Goal: Information Seeking & Learning: Learn about a topic

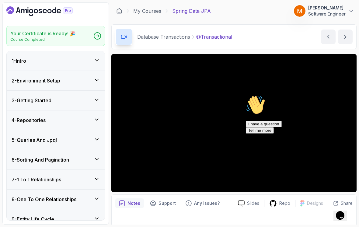
click at [47, 13] on icon "Dashboard" at bounding box center [39, 11] width 66 height 10
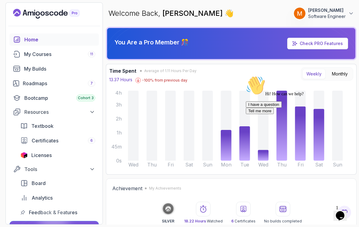
click at [246, 76] on icon "Chat attention grabber" at bounding box center [246, 76] width 0 height 0
click at [317, 146] on icon at bounding box center [318, 135] width 11 height 52
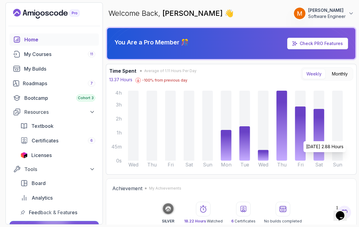
click at [307, 138] on icon "Wed Thu Fri Sat Sun Mon Tue Wed Thu Fri Sat Sun 0s 45m 1h 2h 3h 4h" at bounding box center [226, 130] width 244 height 82
click at [299, 135] on icon at bounding box center [300, 133] width 11 height 54
click at [285, 127] on icon at bounding box center [281, 126] width 11 height 70
click at [34, 65] on div "My Builds" at bounding box center [59, 68] width 71 height 7
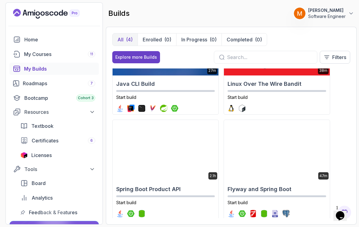
scroll to position [54, 0]
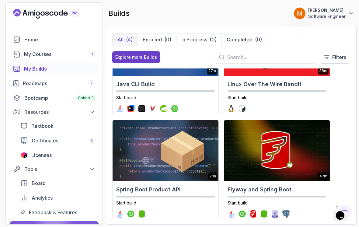
click at [137, 149] on img at bounding box center [165, 150] width 106 height 61
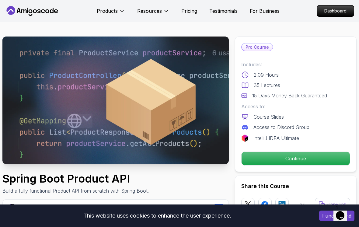
click at [315, 152] on p "Continue" at bounding box center [295, 158] width 108 height 13
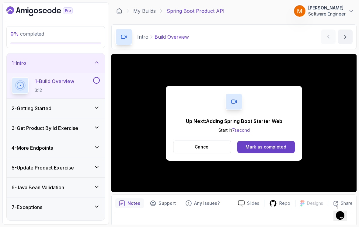
click at [95, 80] on button at bounding box center [96, 80] width 7 height 7
click at [30, 64] on div "1 - Intro" at bounding box center [56, 62] width 88 height 7
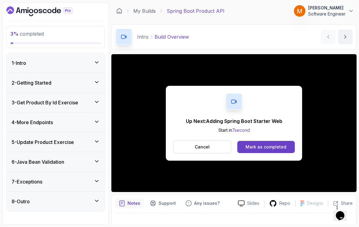
click at [31, 81] on h3 "2 - Getting Started" at bounding box center [32, 82] width 40 height 7
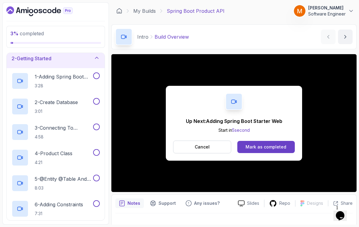
scroll to position [23, 0]
click at [44, 80] on p "1 - Adding Spring Boot Starter Web" at bounding box center [63, 77] width 57 height 7
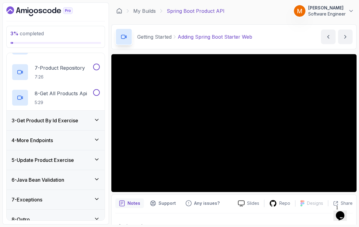
scroll to position [185, 0]
click at [38, 210] on div "8 - Outro" at bounding box center [56, 219] width 98 height 19
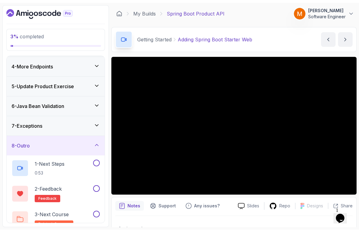
scroll to position [58, 0]
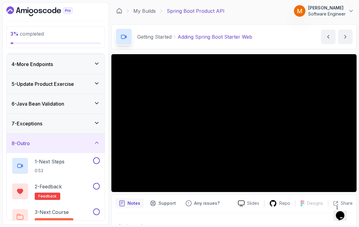
click at [48, 164] on p "1 - Next Steps" at bounding box center [50, 161] width 30 height 7
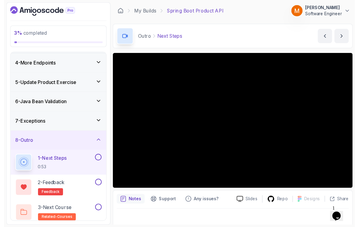
scroll to position [45, 0]
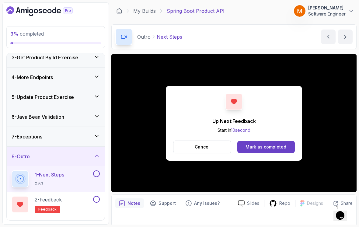
click at [92, 177] on div at bounding box center [96, 173] width 8 height 7
click at [96, 174] on button at bounding box center [96, 173] width 7 height 7
click at [81, 201] on div "2 - Feedback feedback" at bounding box center [52, 204] width 80 height 17
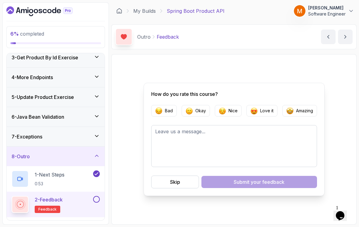
click at [98, 201] on button at bounding box center [96, 199] width 7 height 7
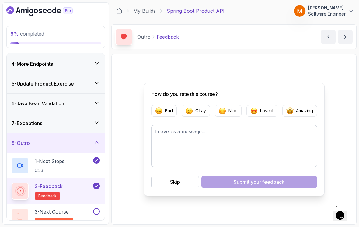
scroll to position [58, 0]
click at [81, 210] on div "3 - Next Course related-courses" at bounding box center [52, 216] width 80 height 17
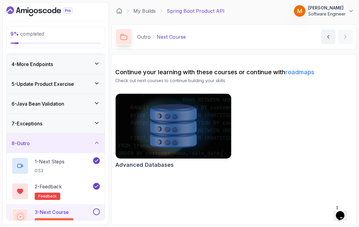
click at [98, 214] on button at bounding box center [96, 211] width 7 height 7
click at [89, 147] on div "8 - Outro" at bounding box center [56, 142] width 98 height 19
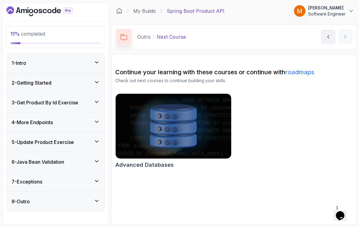
click at [78, 183] on div "7 - Exceptions" at bounding box center [56, 181] width 88 height 7
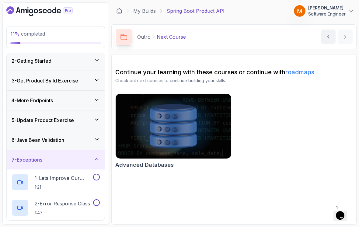
scroll to position [20, 0]
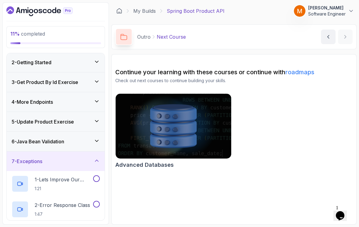
click at [86, 137] on div "6 - Java Bean Validation" at bounding box center [56, 141] width 98 height 19
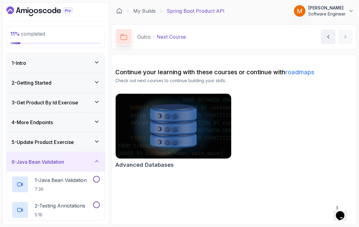
scroll to position [0, 0]
click at [63, 96] on div "3 - Get Product By Id Exercise" at bounding box center [56, 102] width 98 height 19
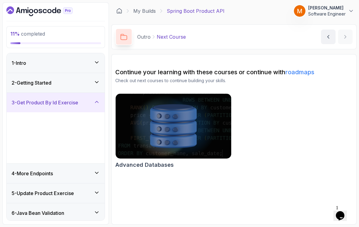
click at [77, 87] on div "2 - Getting Started" at bounding box center [56, 82] width 98 height 19
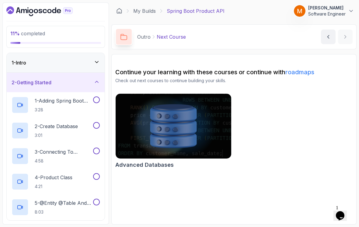
click at [78, 104] on p "1 - Adding Spring Boot Starter Web" at bounding box center [63, 100] width 57 height 7
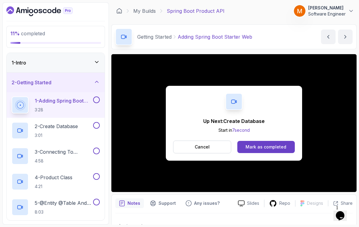
click at [94, 100] on button at bounding box center [96, 99] width 7 height 7
click at [50, 125] on p "2 - Create Database" at bounding box center [56, 126] width 43 height 7
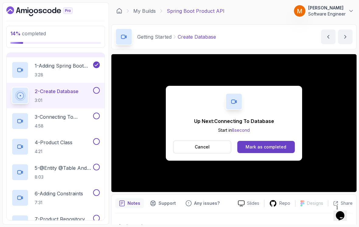
click at [181, 147] on button "Cancel" at bounding box center [202, 146] width 58 height 13
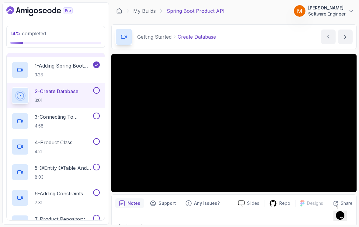
click at [25, 13] on icon "Dashboard" at bounding box center [39, 11] width 66 height 10
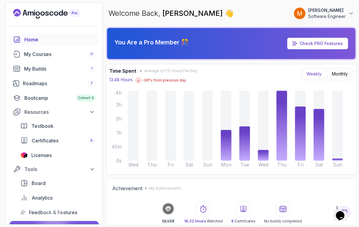
click at [32, 56] on div "My Courses 11" at bounding box center [59, 53] width 71 height 7
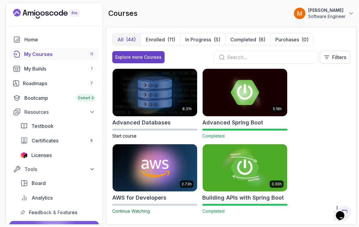
click at [38, 85] on div "Roadmaps 7" at bounding box center [59, 83] width 72 height 7
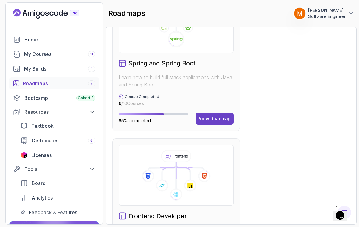
scroll to position [505, 0]
click at [211, 122] on button "View Roadmap" at bounding box center [214, 118] width 38 height 12
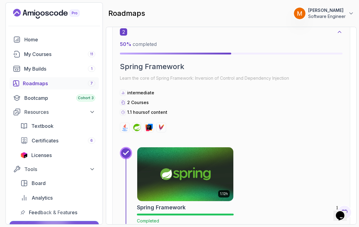
scroll to position [394, 0]
click at [134, 62] on h2 "Spring Framework" at bounding box center [231, 67] width 223 height 10
click at [163, 152] on img at bounding box center [185, 174] width 96 height 54
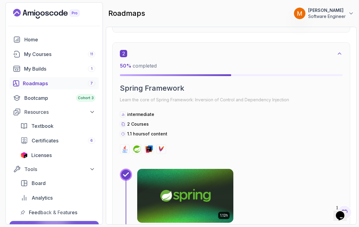
scroll to position [372, 0]
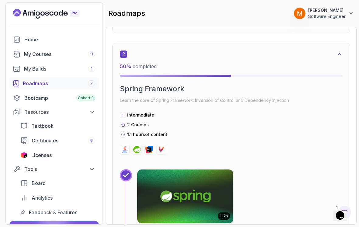
click at [172, 50] on div "2" at bounding box center [231, 53] width 223 height 7
click at [337, 53] on div "2 50 % completed" at bounding box center [231, 63] width 223 height 26
click at [338, 51] on icon at bounding box center [339, 54] width 6 height 6
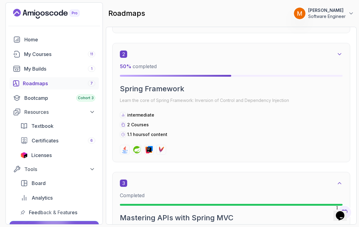
click at [333, 50] on div "2" at bounding box center [231, 53] width 223 height 7
click at [330, 50] on div "2" at bounding box center [231, 53] width 223 height 7
click at [341, 51] on icon at bounding box center [339, 54] width 6 height 6
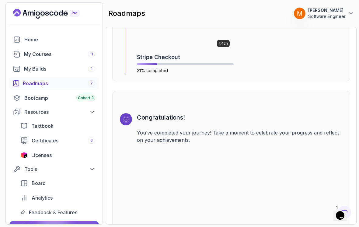
scroll to position [1874, 0]
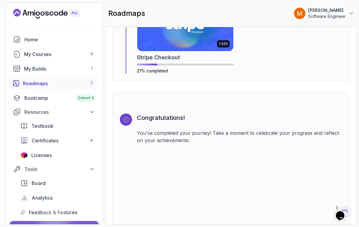
click at [31, 50] on div "My Courses 11" at bounding box center [59, 53] width 71 height 7
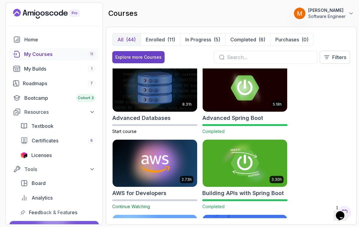
scroll to position [3, 0]
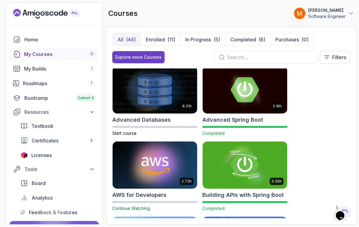
click at [119, 116] on h2 "Advanced Databases" at bounding box center [141, 120] width 58 height 9
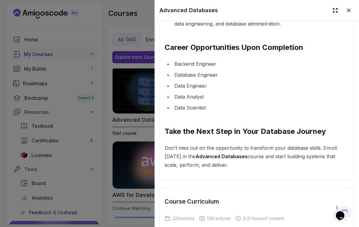
scroll to position [895, 0]
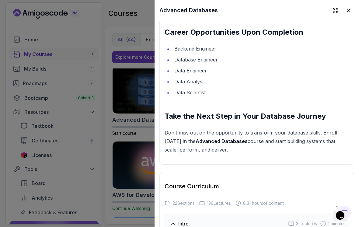
click at [143, 106] on div at bounding box center [179, 113] width 359 height 227
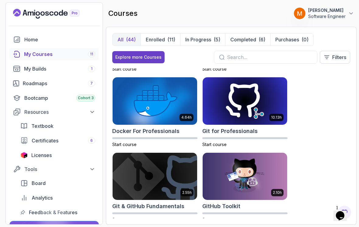
click at [29, 65] on div "My Builds 1" at bounding box center [59, 68] width 71 height 7
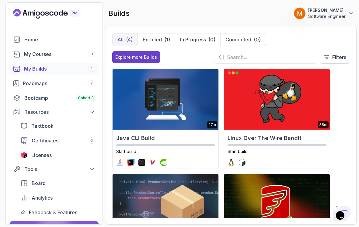
click at [31, 80] on div "Roadmaps 7" at bounding box center [59, 83] width 72 height 7
